Goal: Information Seeking & Learning: Compare options

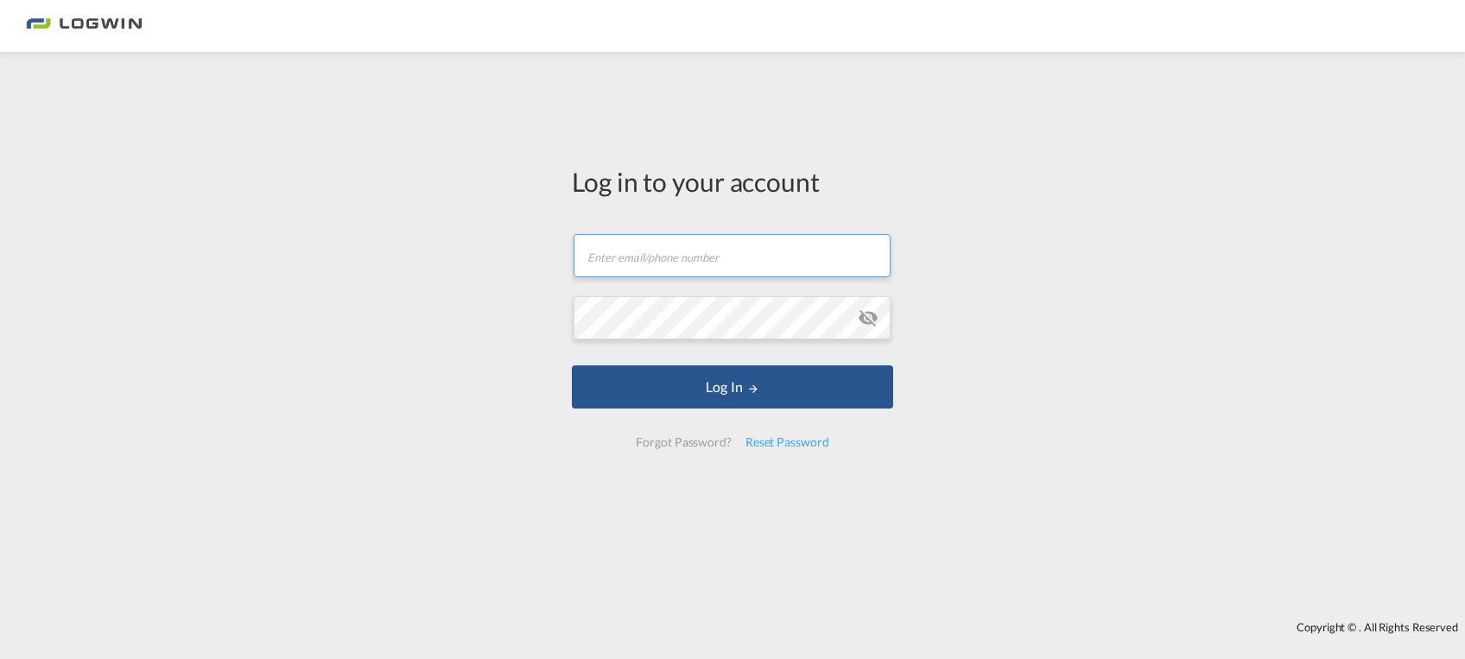
click at [650, 242] on input "text" at bounding box center [731, 255] width 317 height 43
type input "[EMAIL_ADDRESS][PERSON_NAME][DOMAIN_NAME]"
click at [572, 365] on button "Log In" at bounding box center [732, 386] width 321 height 43
